Goal: Contribute content: Add original content to the website for others to see

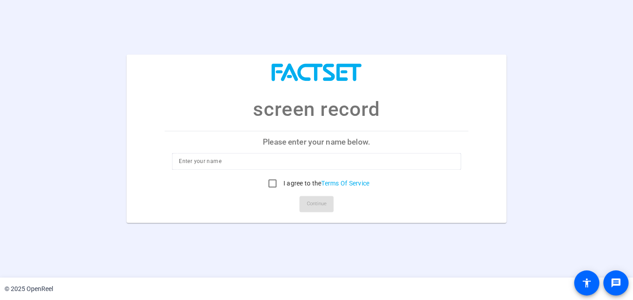
click at [335, 166] on input at bounding box center [316, 161] width 275 height 11
type input "[PERSON_NAME]"
click at [274, 181] on input "I agree to the Terms Of Service" at bounding box center [273, 184] width 18 height 18
checkbox input "true"
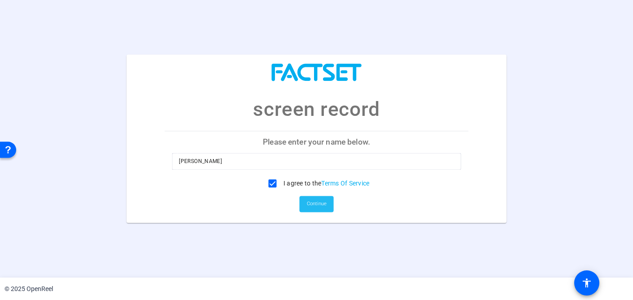
click at [327, 207] on span at bounding box center [316, 204] width 34 height 22
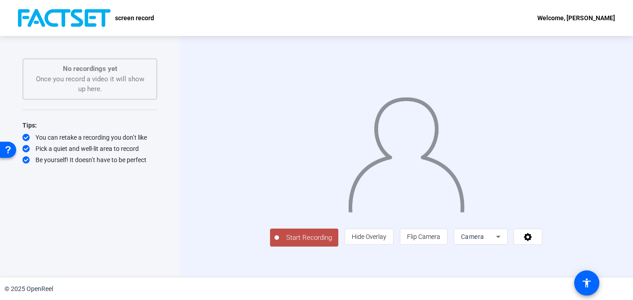
scroll to position [7, 0]
click at [503, 242] on icon at bounding box center [497, 236] width 11 height 11
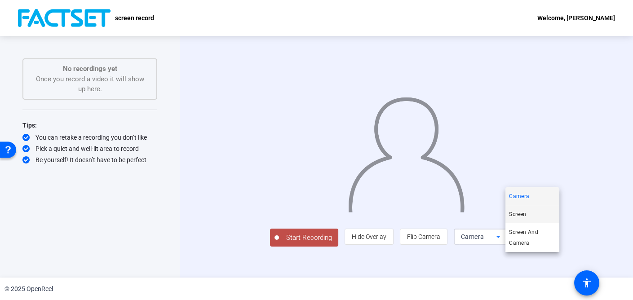
click at [524, 209] on span "Screen" at bounding box center [517, 214] width 17 height 11
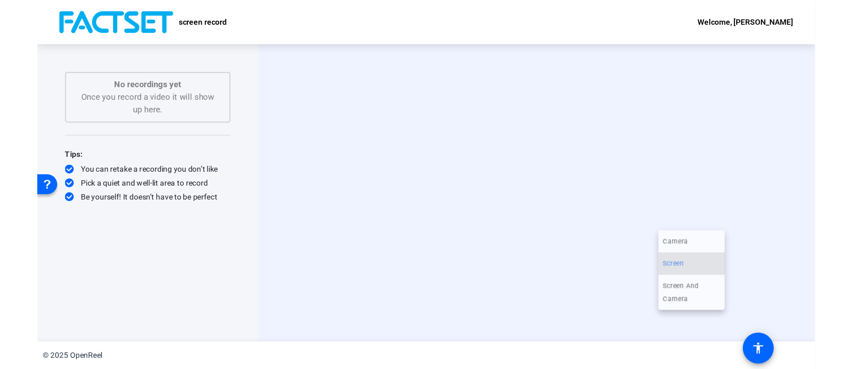
scroll to position [0, 0]
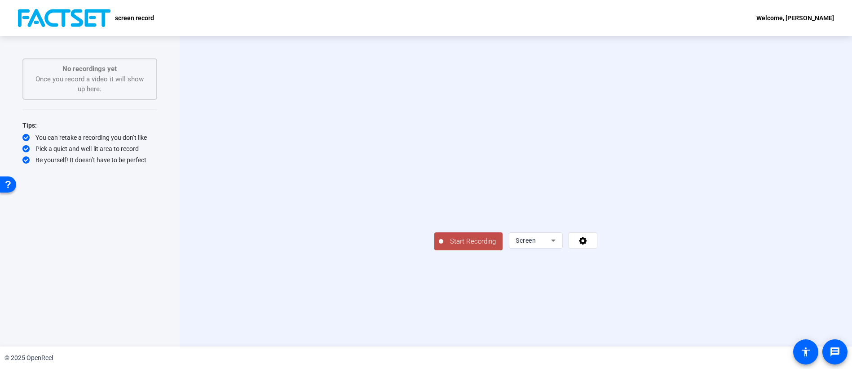
click at [434, 250] on button "Start Recording" at bounding box center [468, 241] width 68 height 18
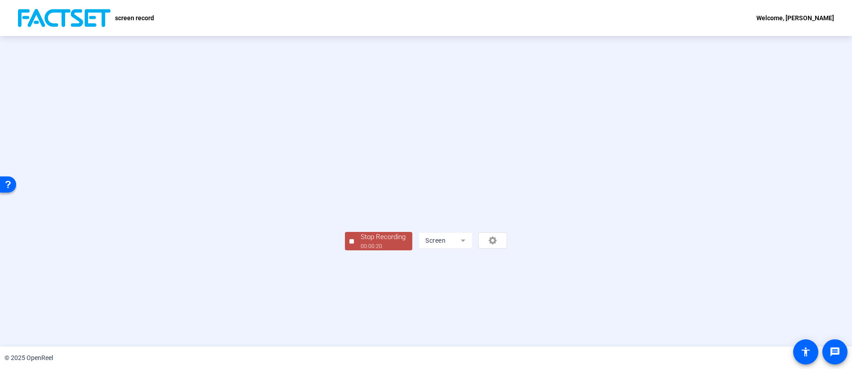
click at [360, 250] on div "00:00:20" at bounding box center [382, 246] width 45 height 8
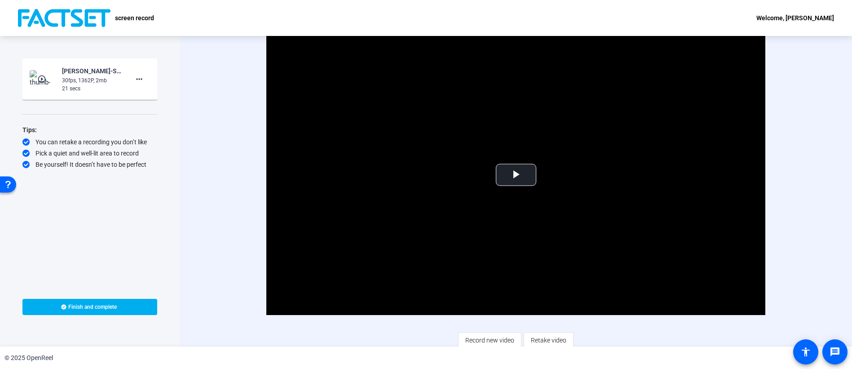
scroll to position [4, 0]
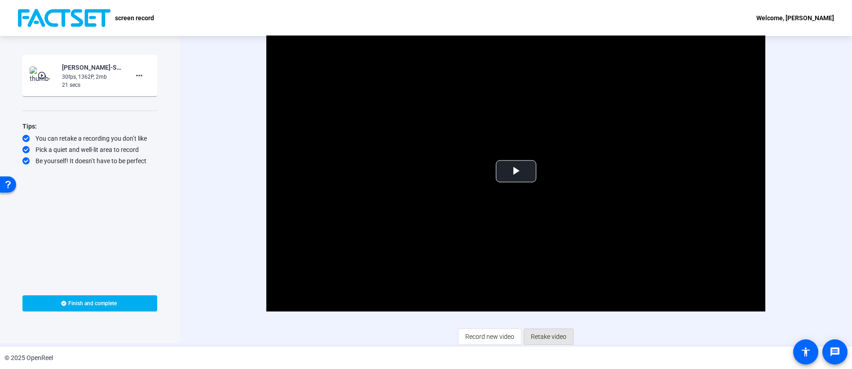
click at [548, 299] on span "Retake video" at bounding box center [548, 336] width 35 height 17
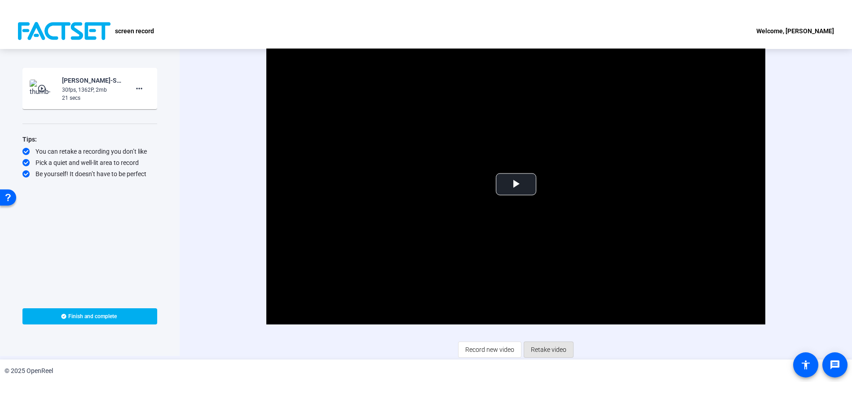
scroll to position [0, 0]
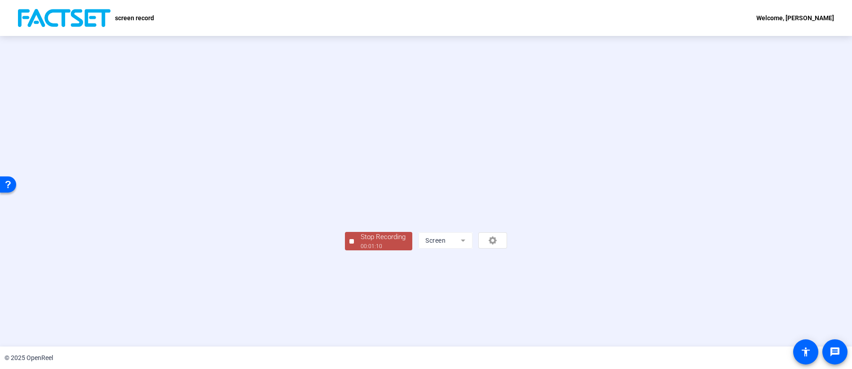
click at [360, 242] on div "Stop Recording" at bounding box center [382, 237] width 45 height 10
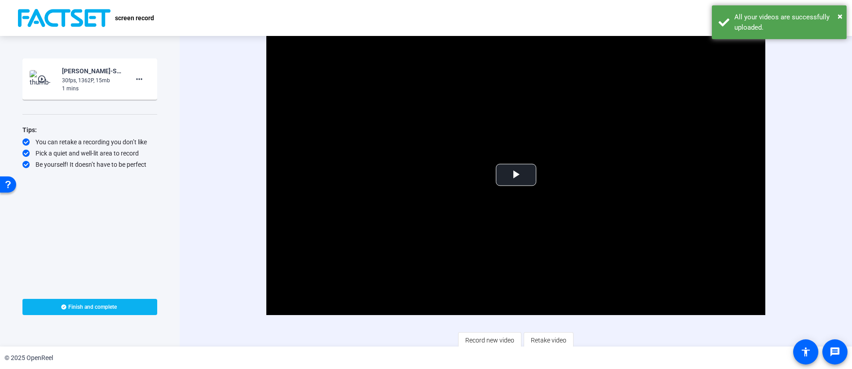
click at [108, 299] on span "Finish and complete" at bounding box center [93, 306] width 48 height 7
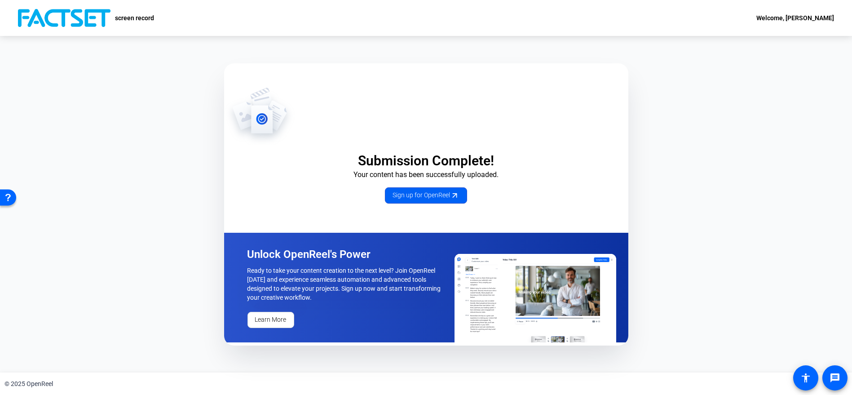
click at [403, 197] on span "Sign up for OpenReel" at bounding box center [425, 194] width 67 height 9
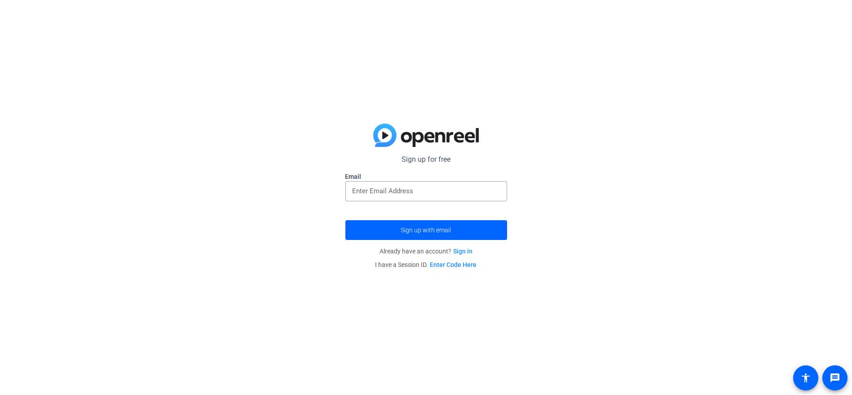
click at [461, 252] on link "Sign in" at bounding box center [462, 250] width 19 height 7
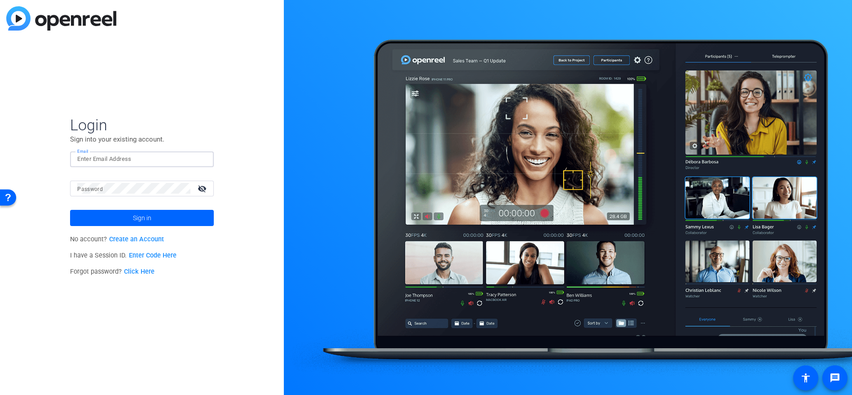
click at [111, 161] on input "Email" at bounding box center [141, 159] width 129 height 11
type input "[PERSON_NAME][EMAIL_ADDRESS][PERSON_NAME][DOMAIN_NAME]"
click at [70, 210] on button "Sign in" at bounding box center [142, 218] width 144 height 16
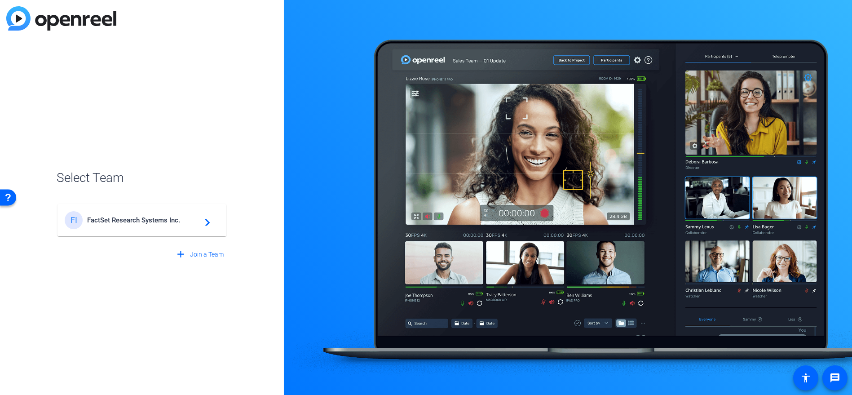
click at [160, 223] on span "FactSet Research Systems Inc." at bounding box center [143, 220] width 112 height 8
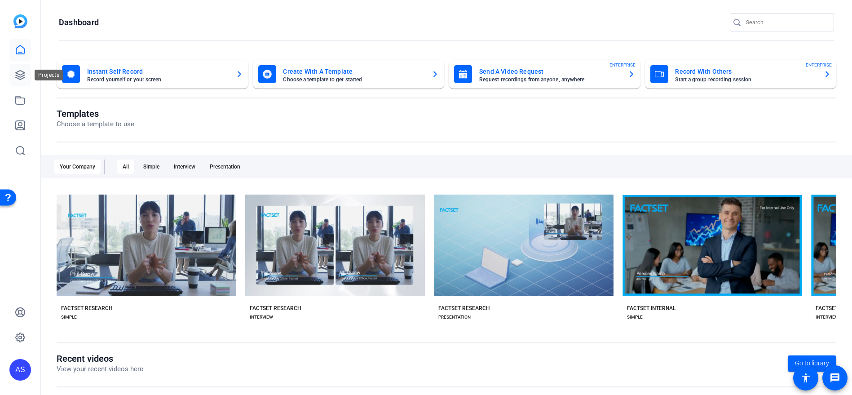
click at [22, 74] on icon at bounding box center [20, 74] width 9 height 9
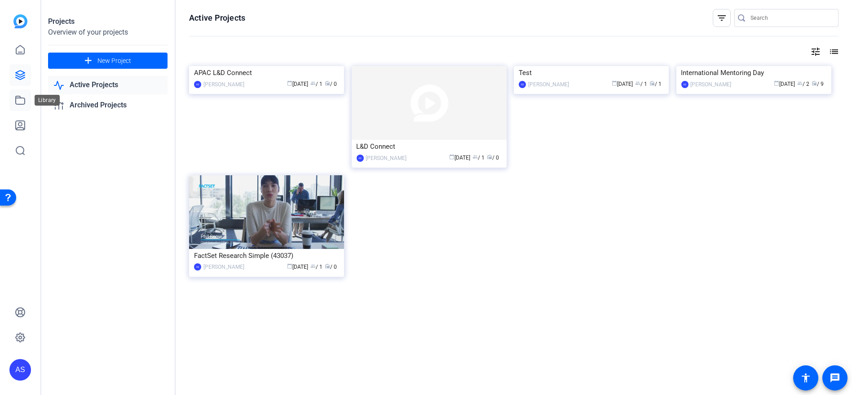
click at [19, 95] on icon at bounding box center [20, 100] width 11 height 11
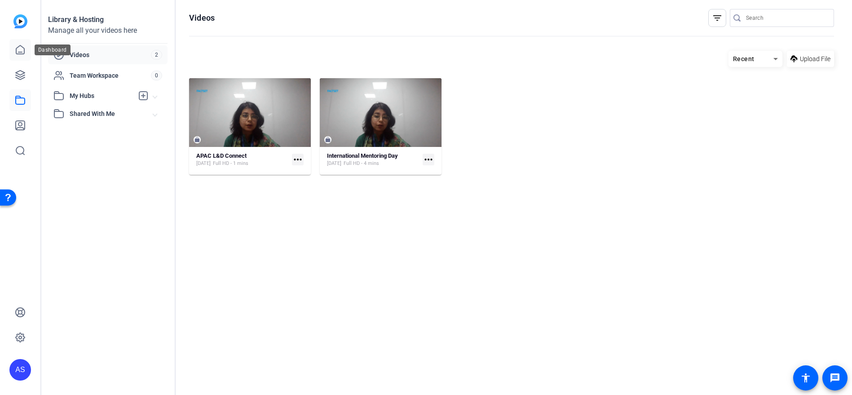
click at [20, 48] on icon at bounding box center [20, 49] width 11 height 11
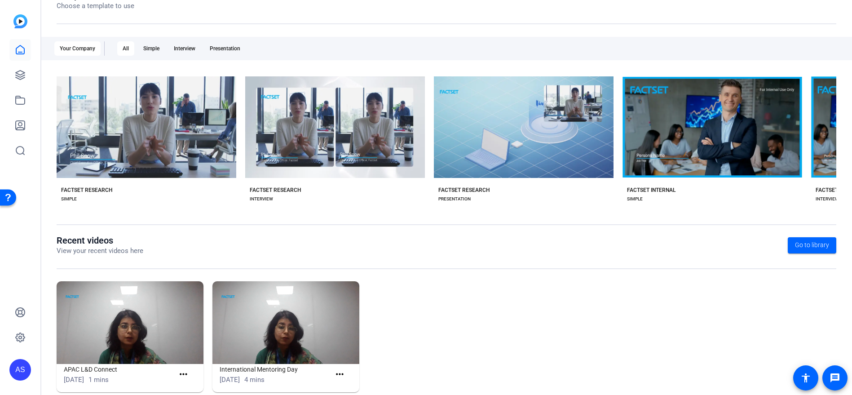
scroll to position [135, 0]
